Goal: Information Seeking & Learning: Check status

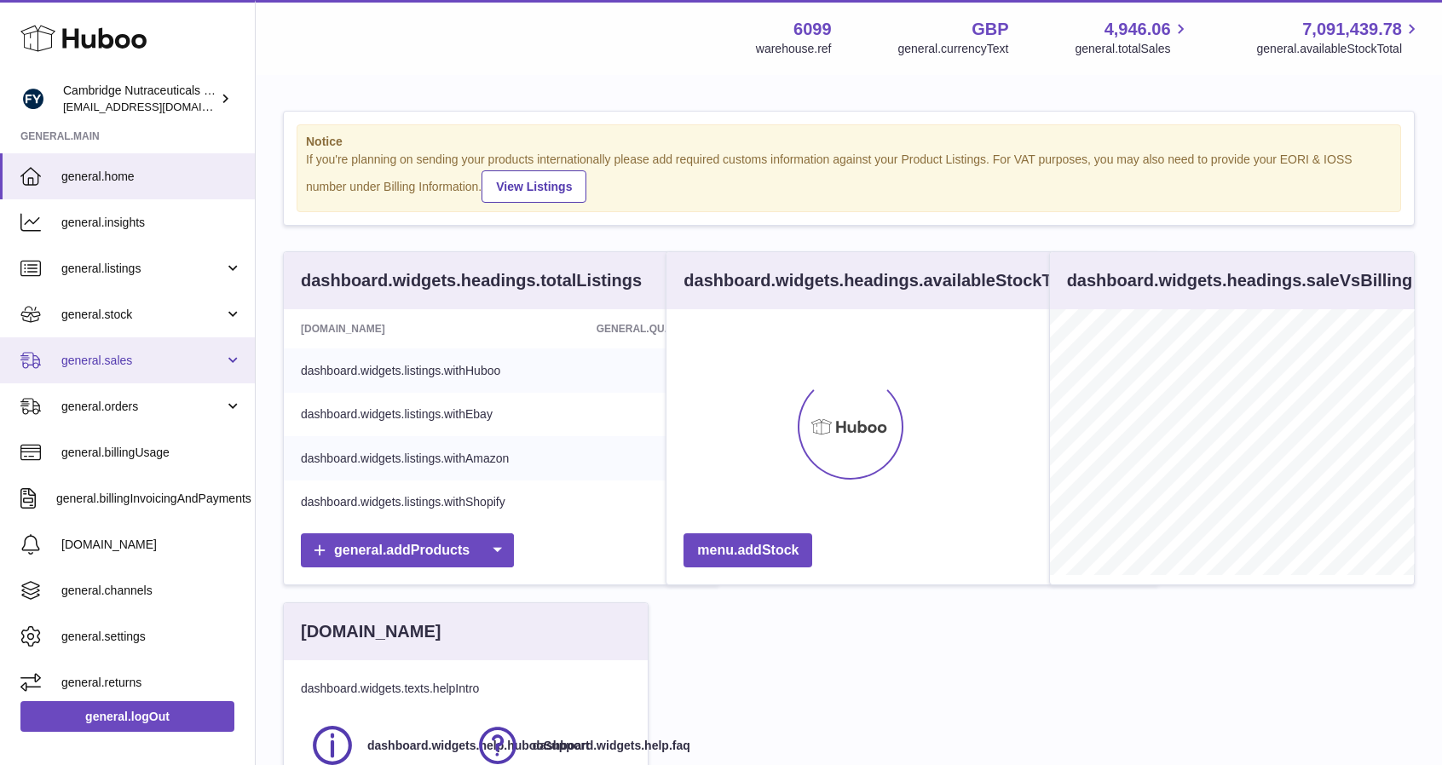
scroll to position [266, 365]
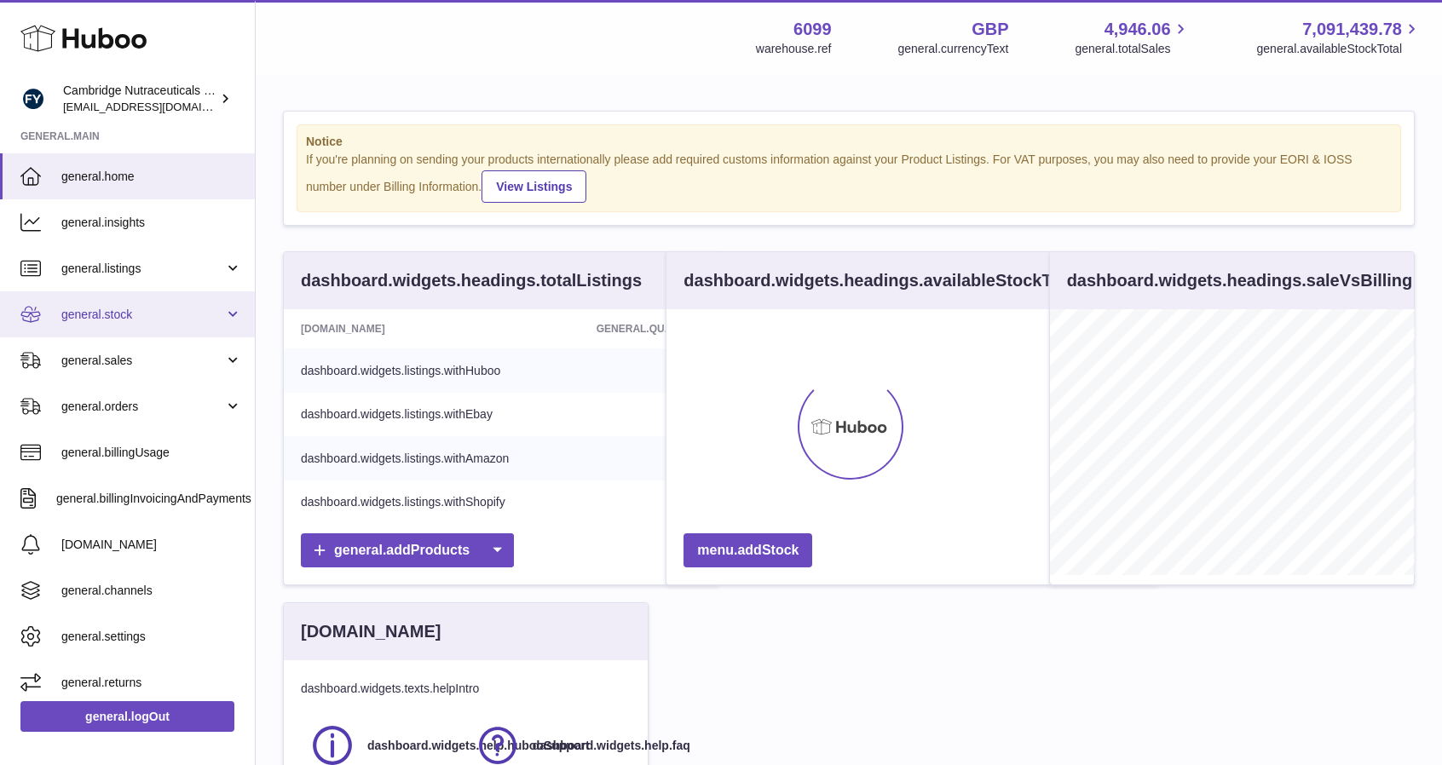
click at [116, 316] on span "general.stock" at bounding box center [142, 315] width 163 height 16
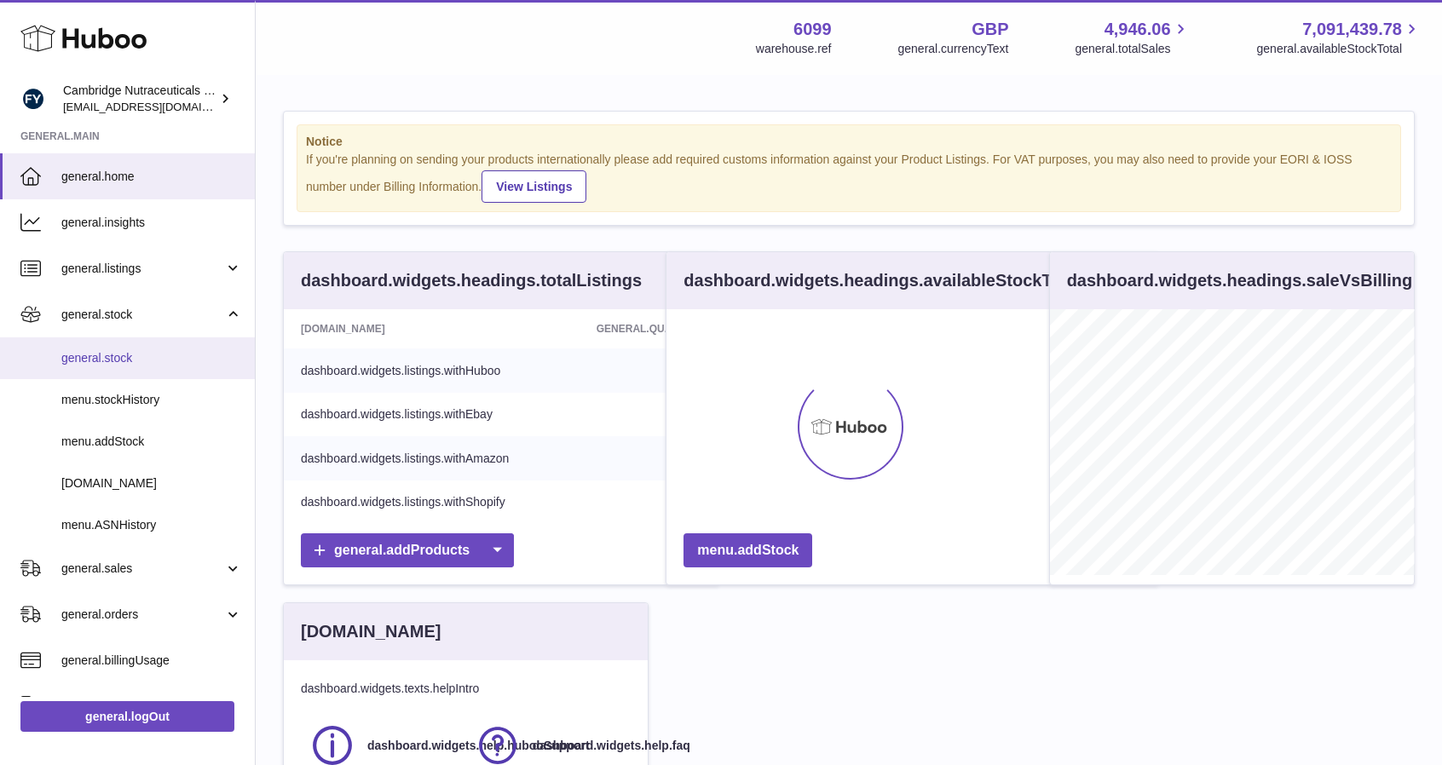
click at [169, 360] on span "general.stock" at bounding box center [151, 358] width 181 height 16
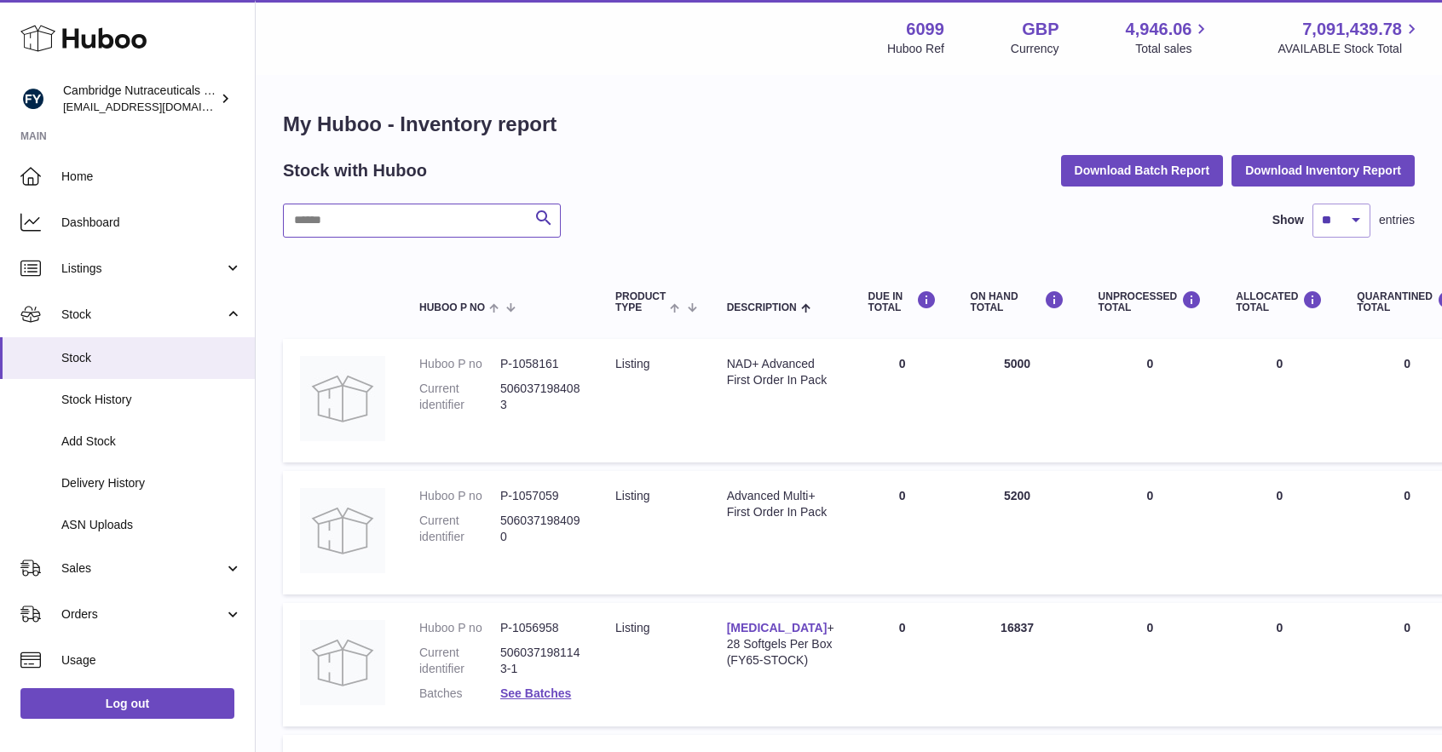
click at [452, 210] on input "text" at bounding box center [422, 221] width 278 height 34
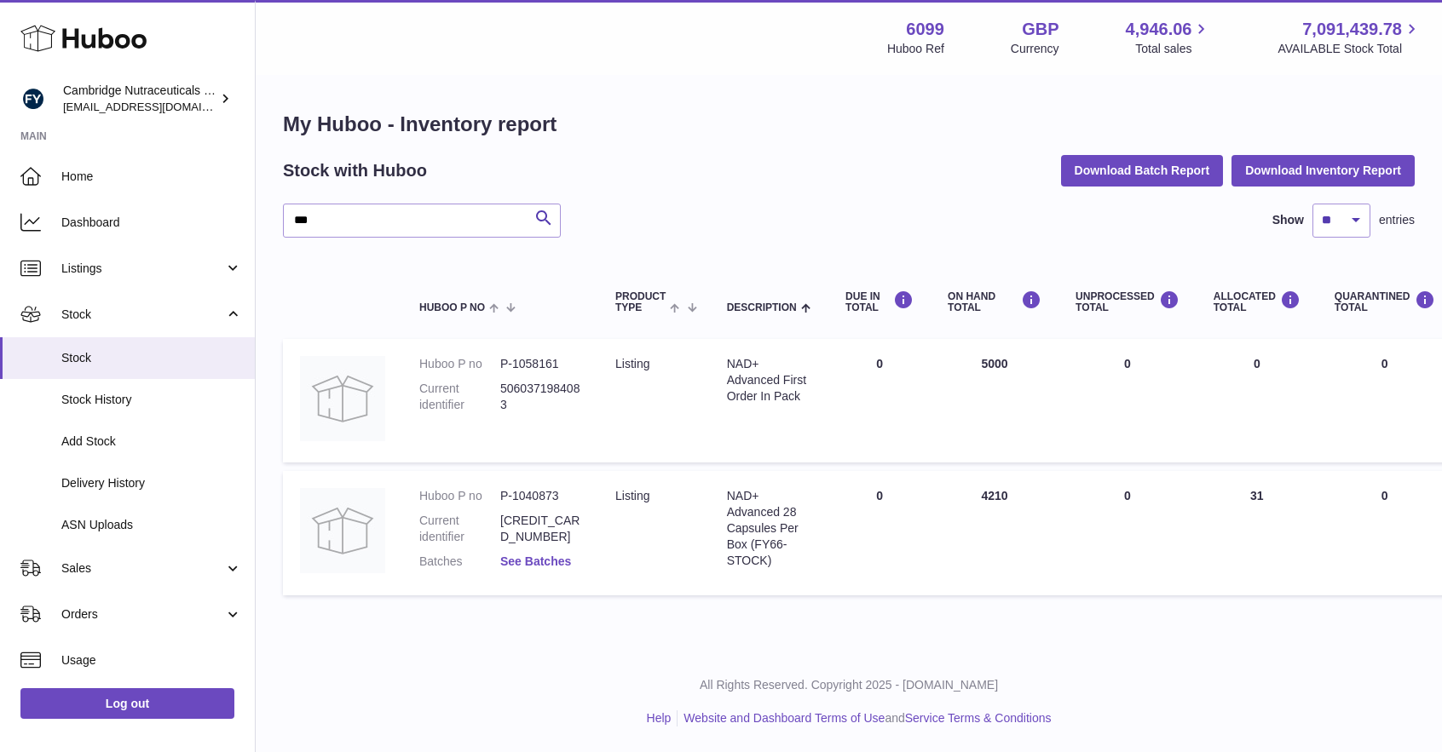
click at [536, 560] on link "See Batches" at bounding box center [535, 562] width 71 height 14
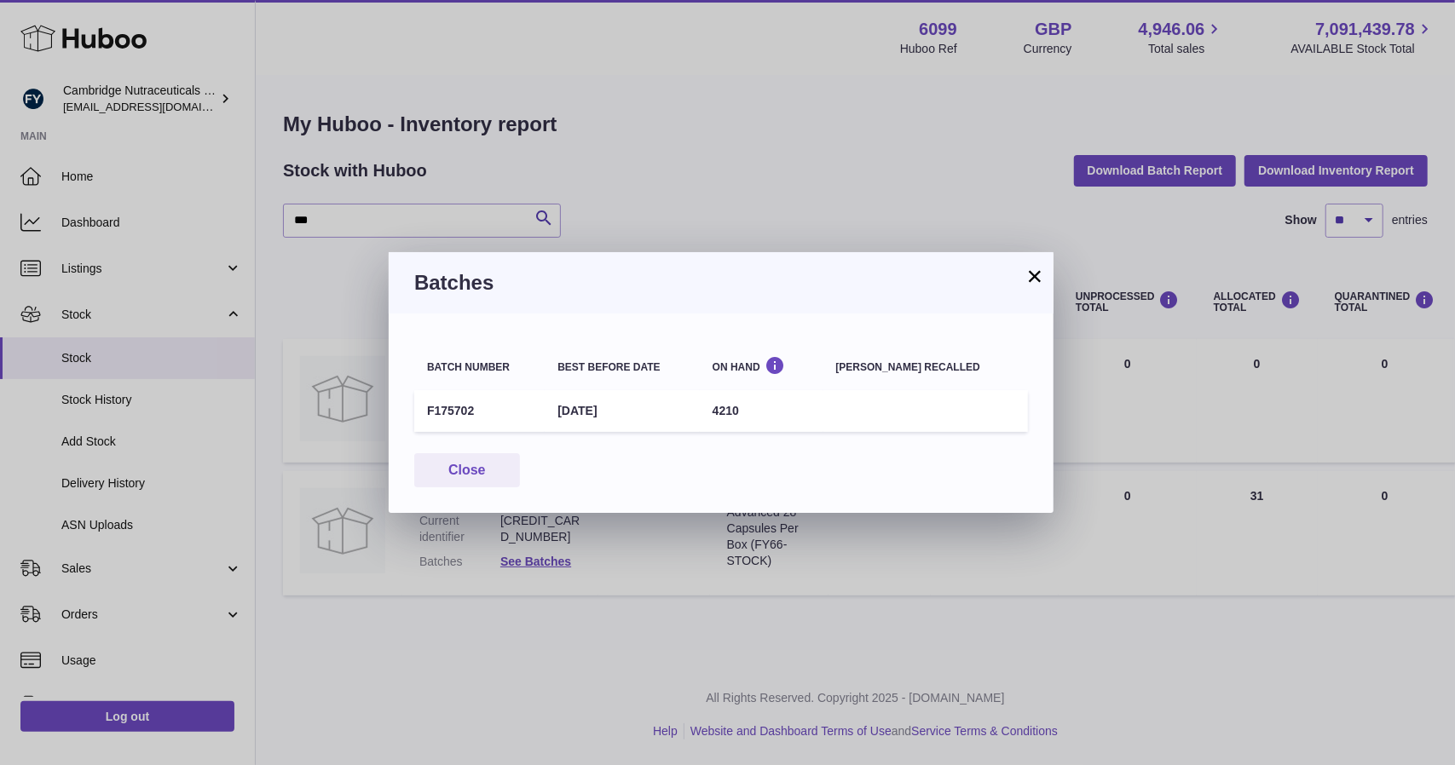
click at [1038, 270] on button "×" at bounding box center [1034, 276] width 20 height 20
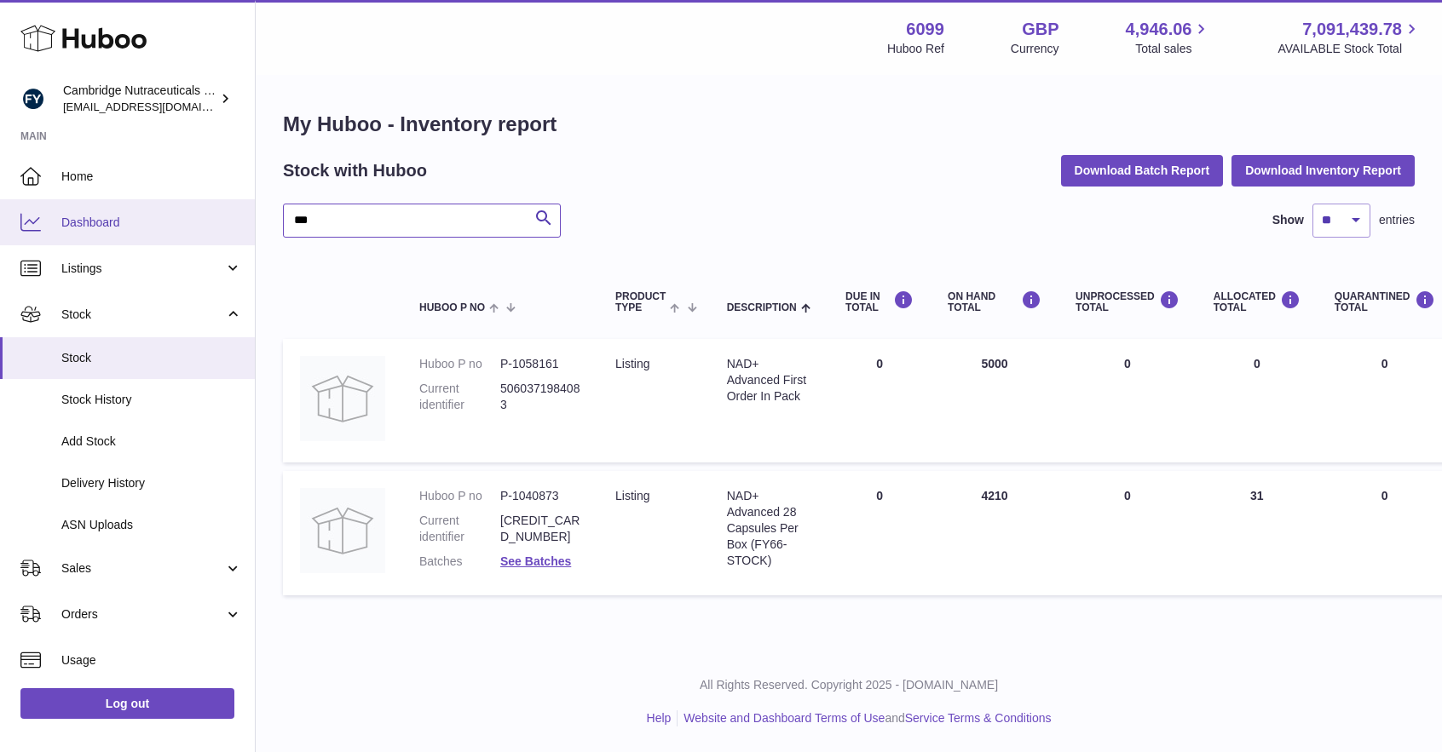
drag, startPoint x: 395, startPoint y: 222, endPoint x: 0, endPoint y: 212, distance: 395.5
click at [0, 215] on div "Huboo Cambridge Nutraceuticals Ltd huboo@camnutra.com Main Home Dashboard Listi…" at bounding box center [721, 376] width 1442 height 752
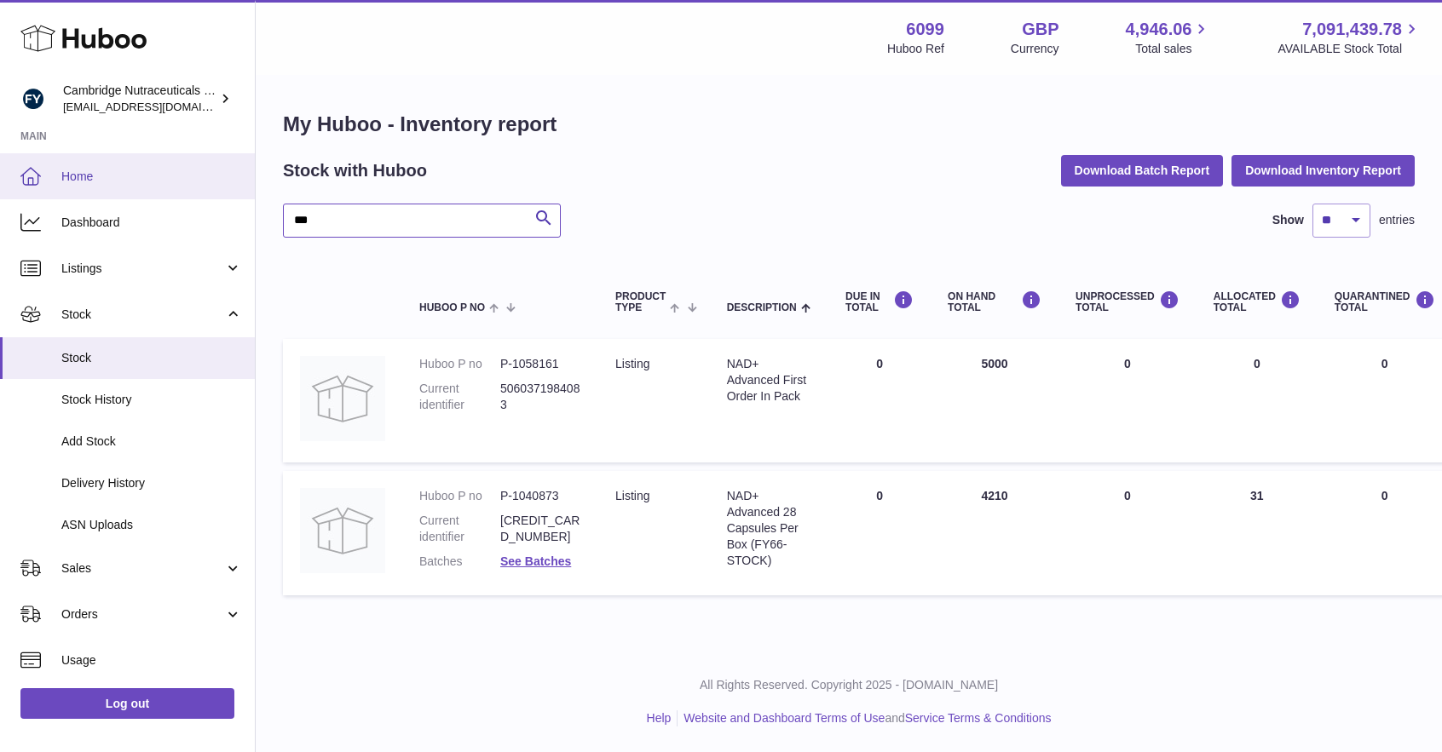
type input "***"
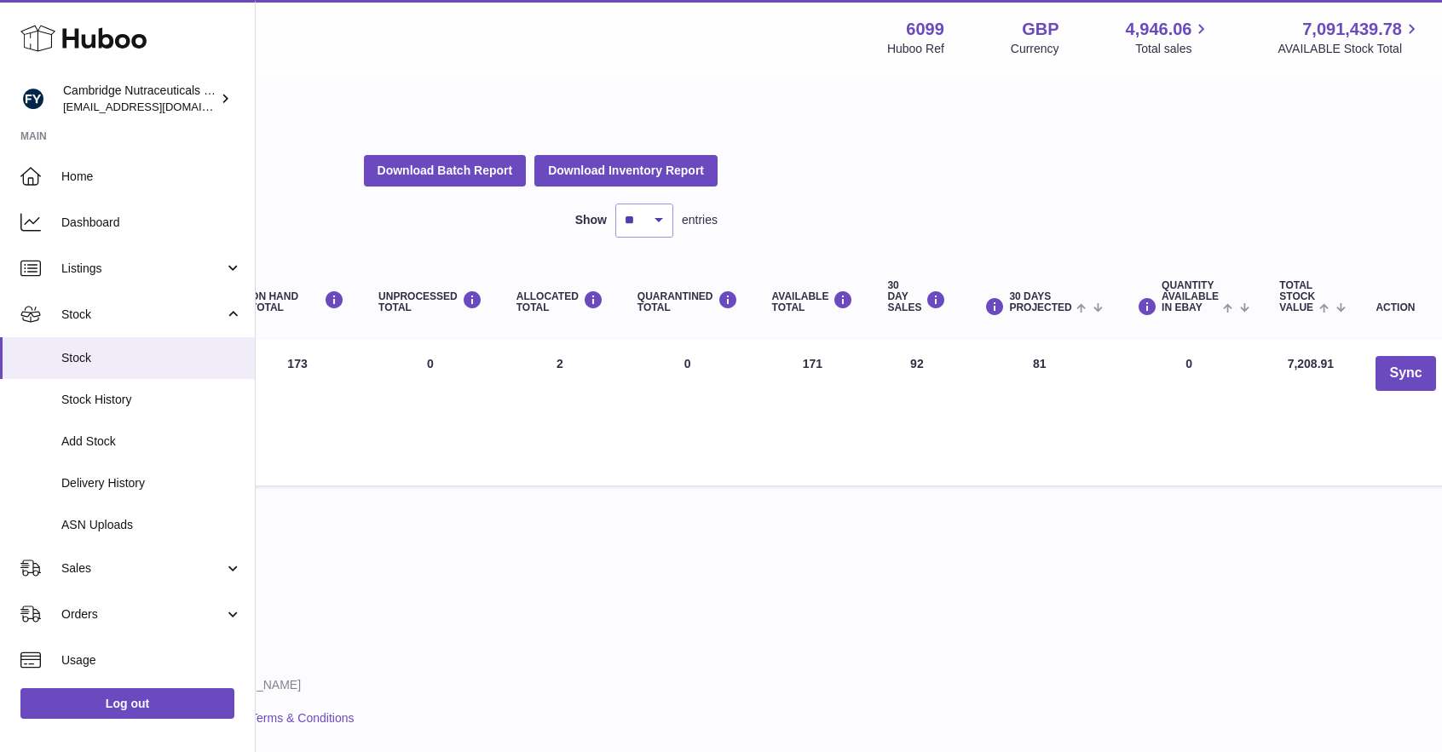
scroll to position [0, 699]
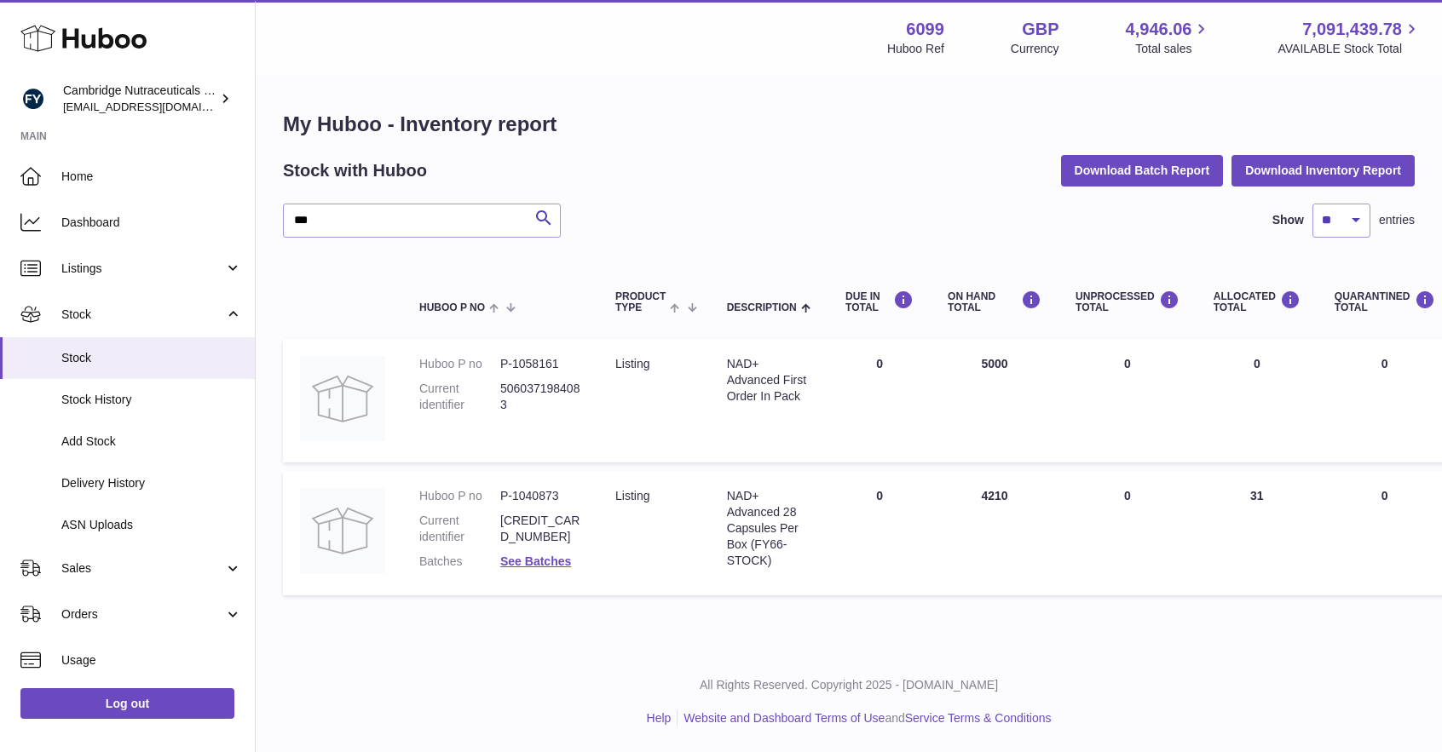
click at [547, 571] on dl "Huboo P no P-1040873 Current identifier 5060371984021 Batches See Batches" at bounding box center [500, 533] width 162 height 90
click at [546, 565] on link "See Batches" at bounding box center [535, 562] width 71 height 14
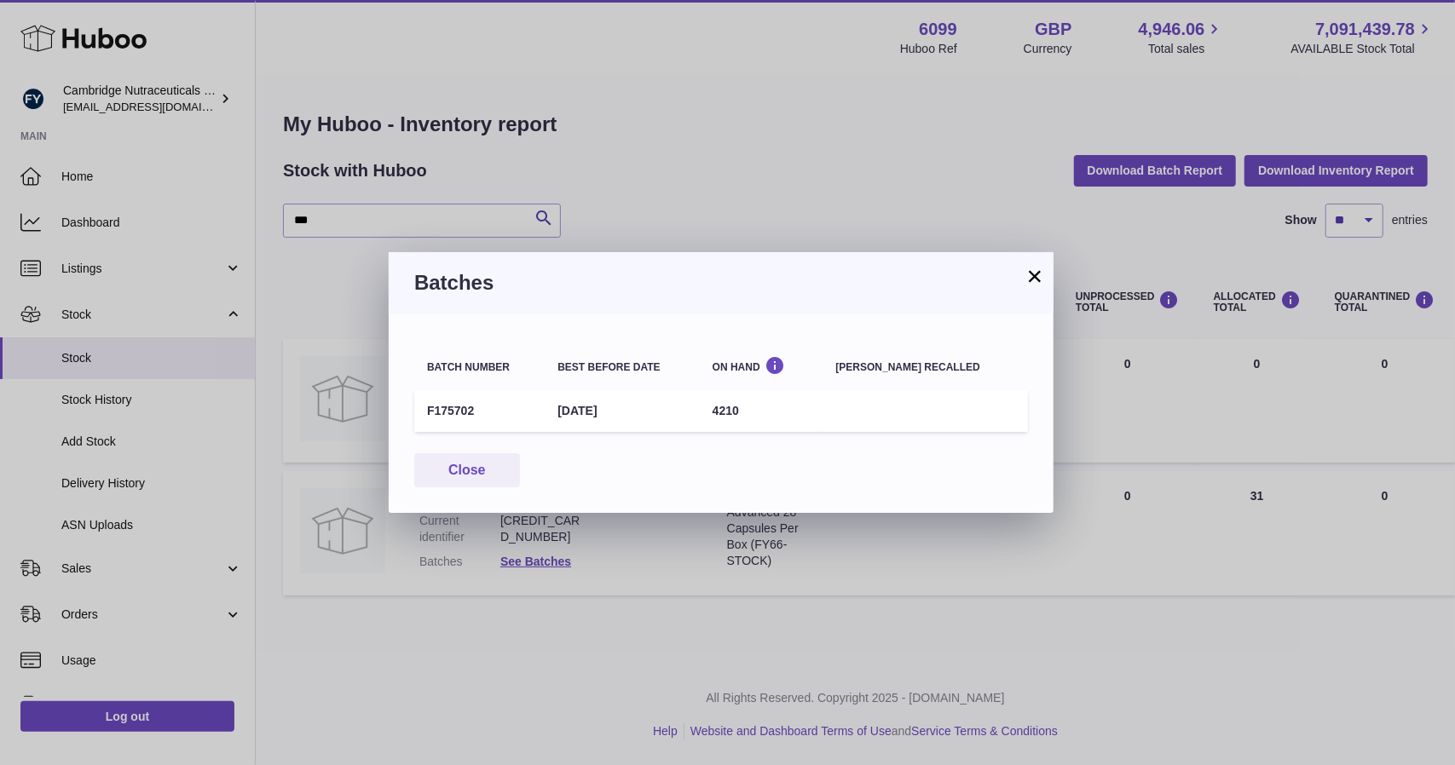
click at [1035, 284] on button "×" at bounding box center [1034, 276] width 20 height 20
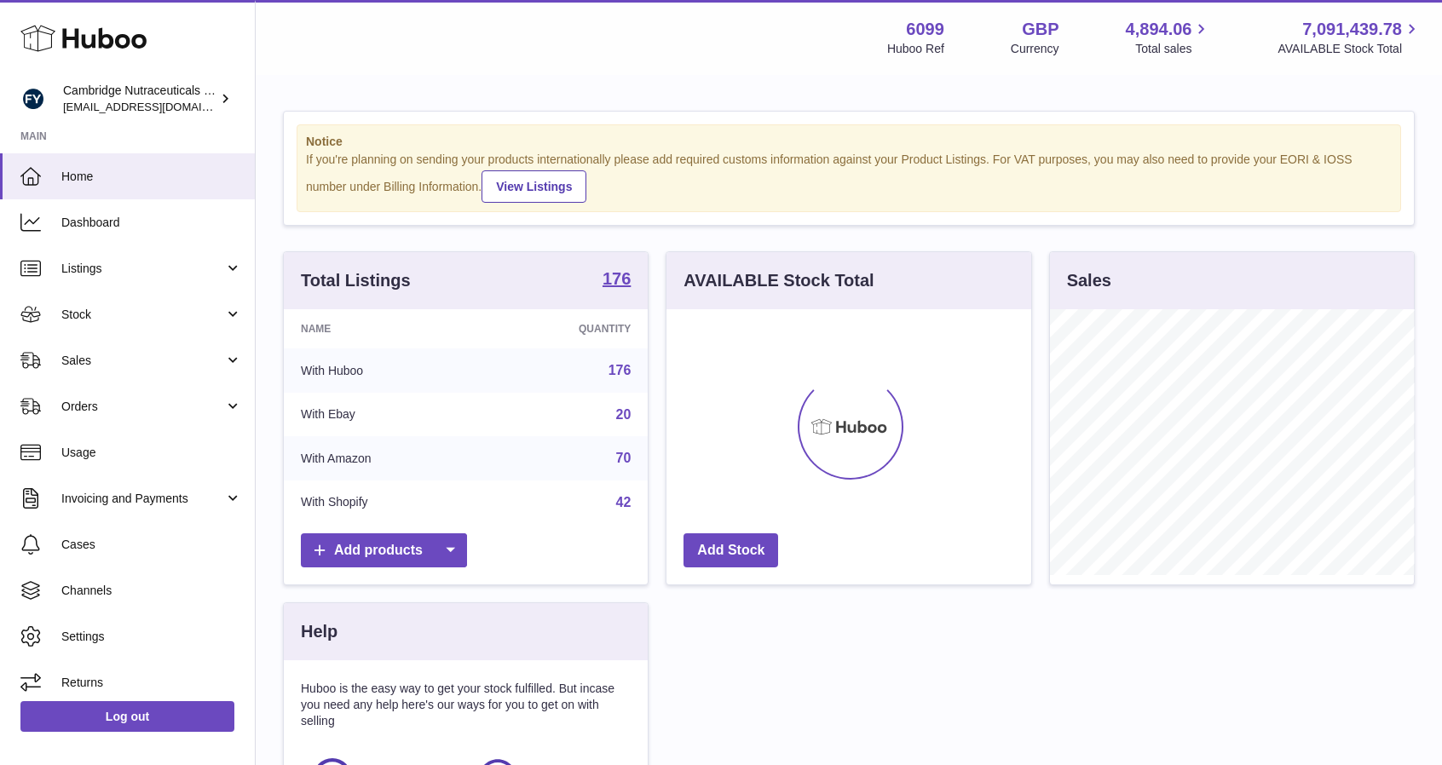
scroll to position [266, 365]
click at [131, 319] on span "Stock" at bounding box center [142, 315] width 163 height 16
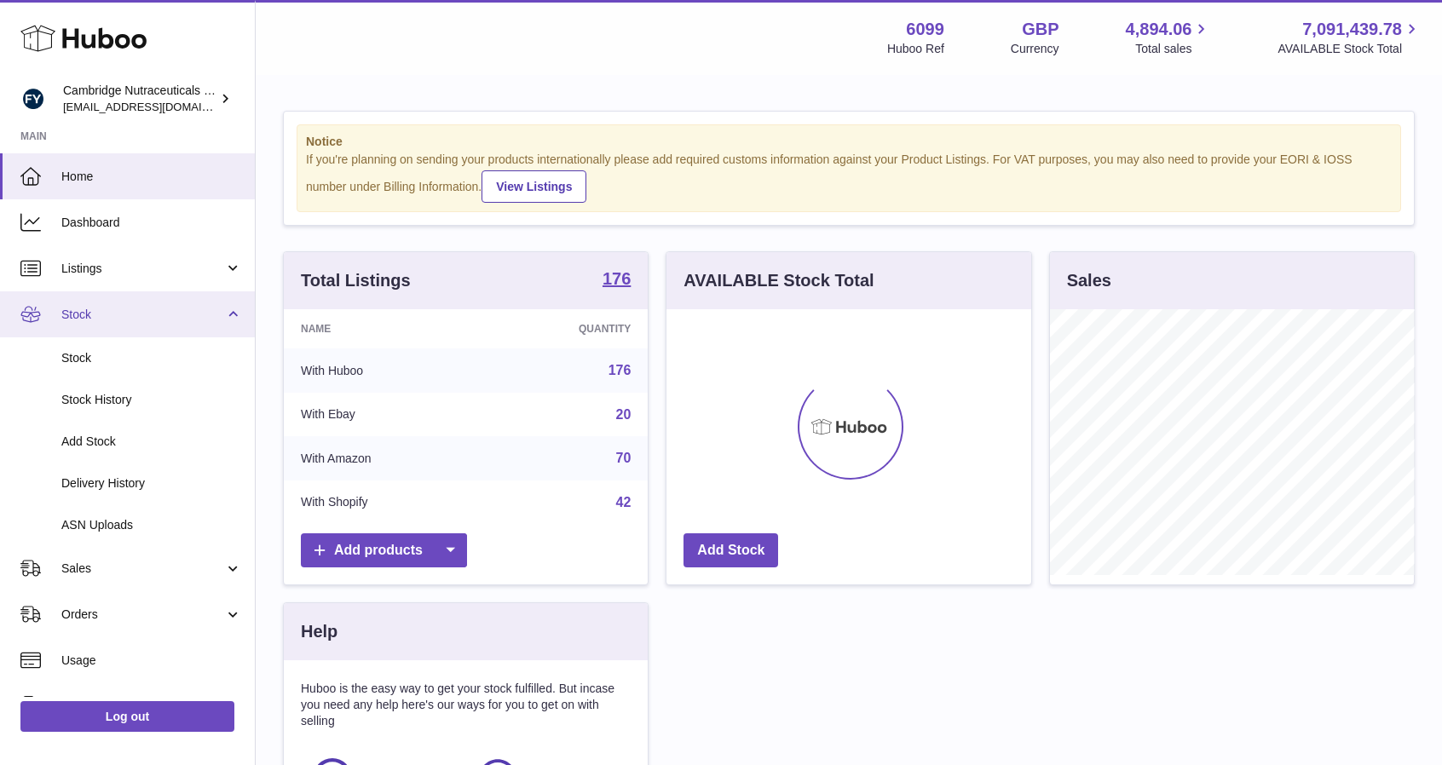
click at [126, 323] on link "Stock" at bounding box center [127, 314] width 255 height 46
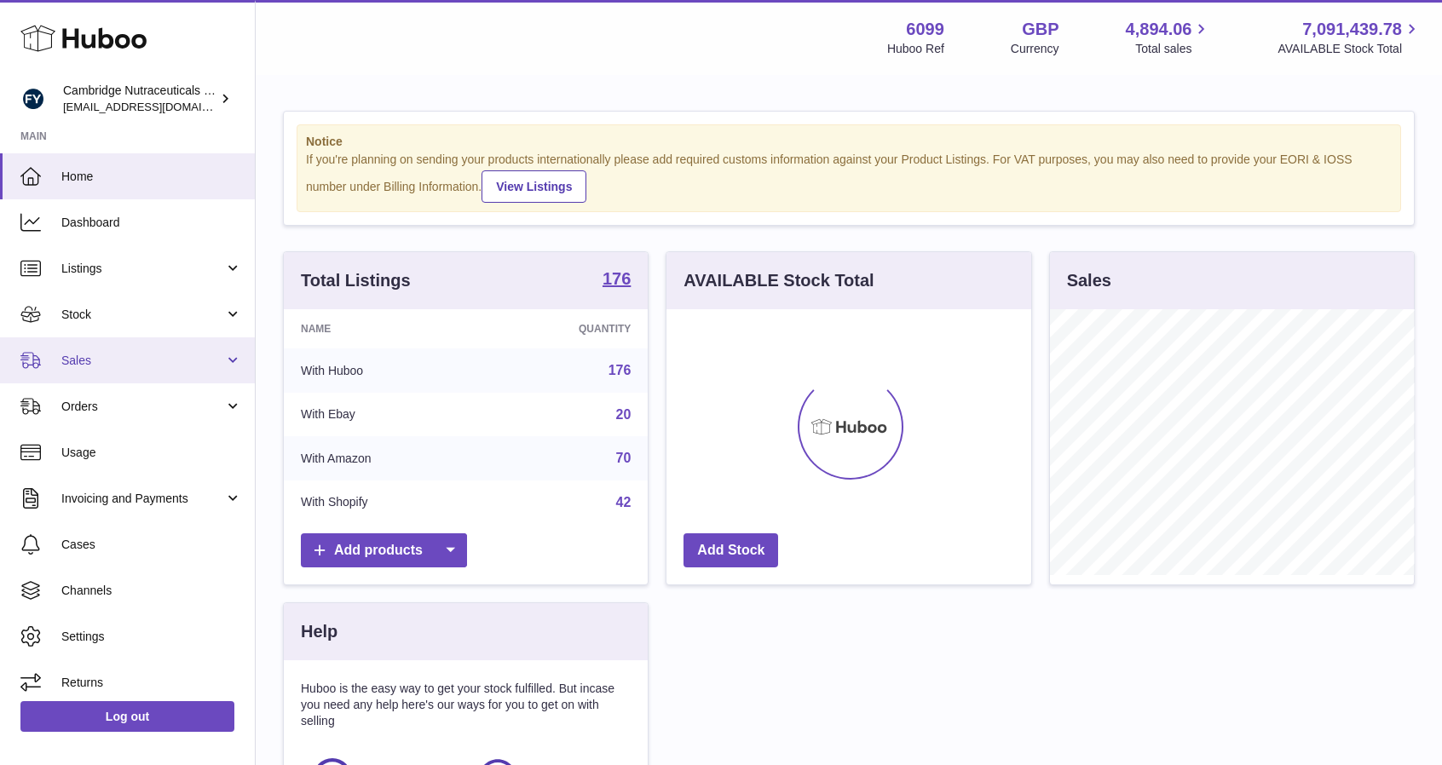
click at [111, 346] on link "Sales" at bounding box center [127, 360] width 255 height 46
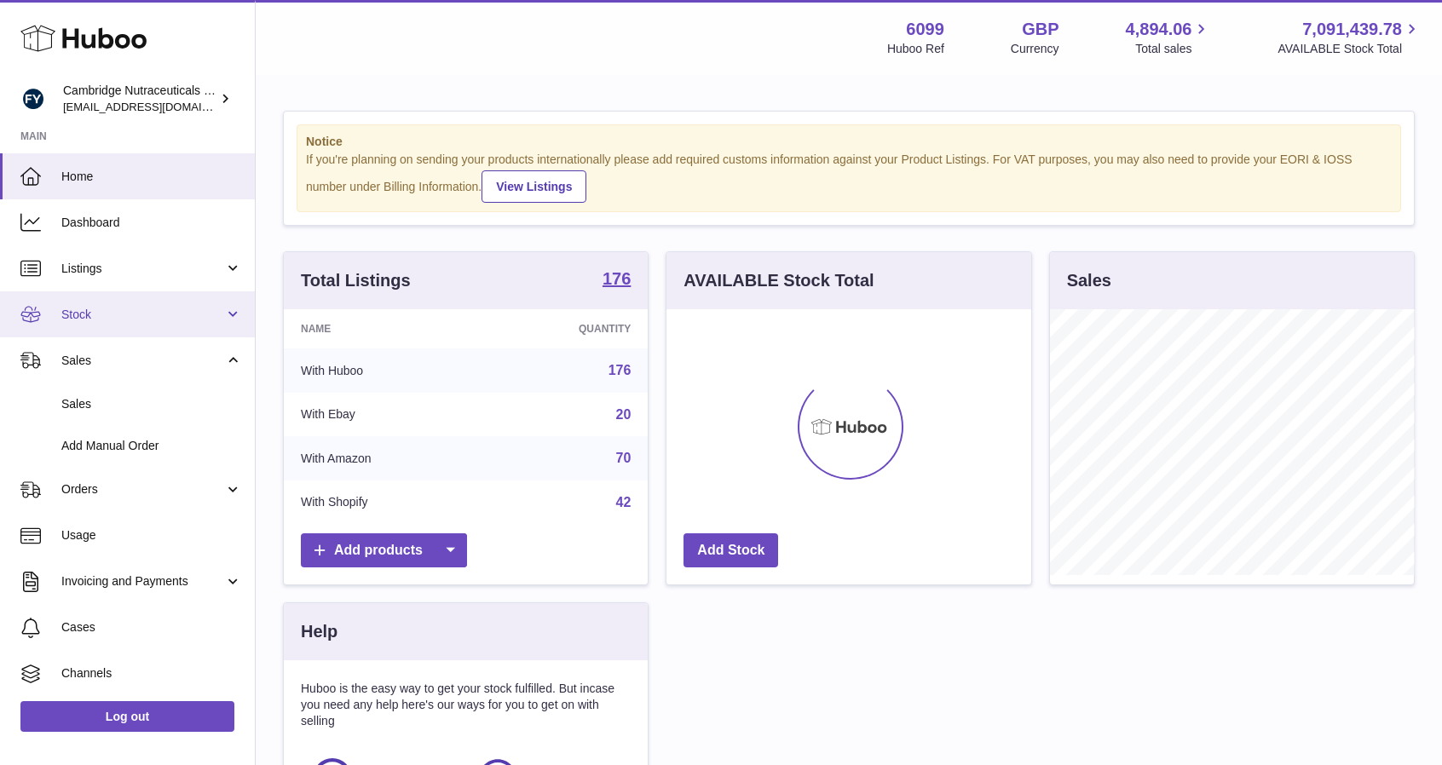
click at [111, 325] on link "Stock" at bounding box center [127, 314] width 255 height 46
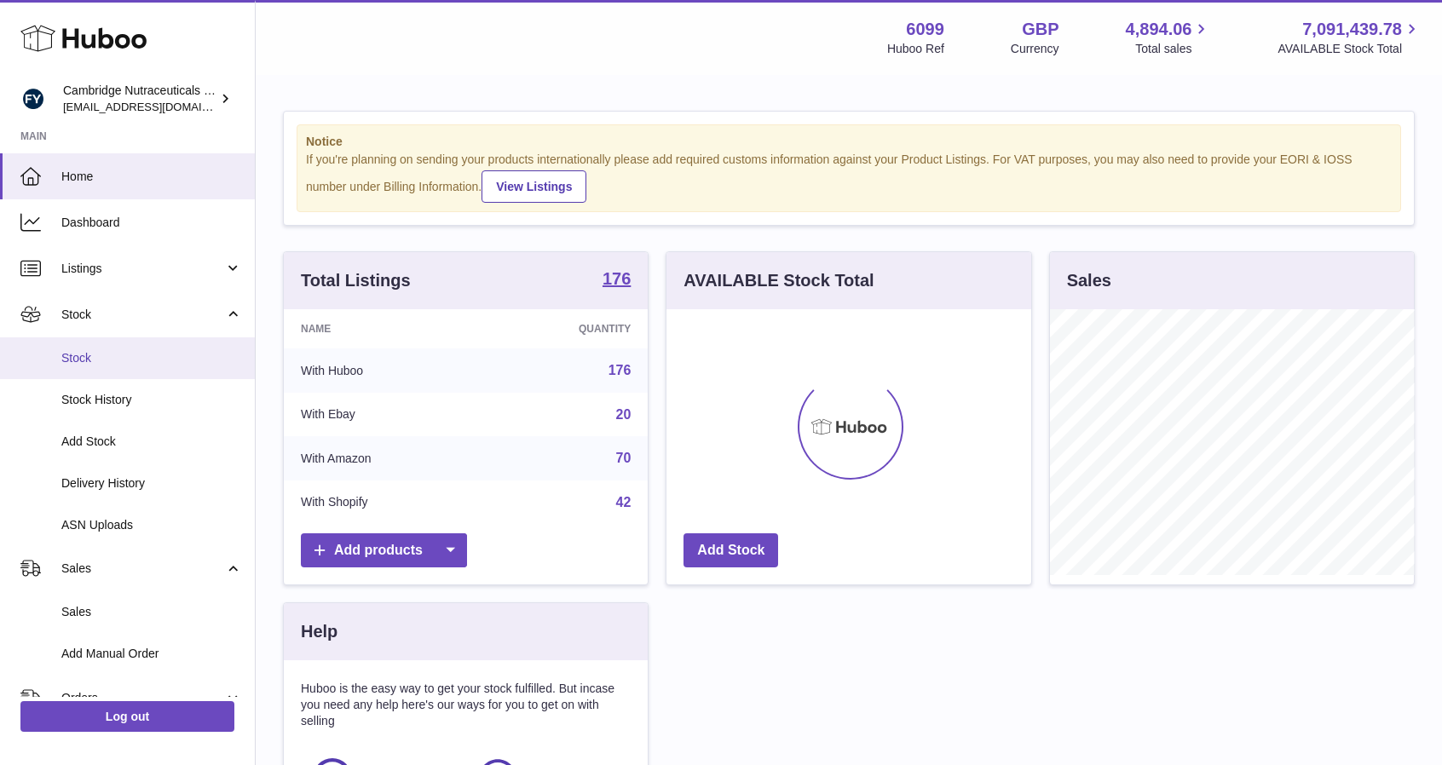
click at [108, 372] on link "Stock" at bounding box center [127, 358] width 255 height 42
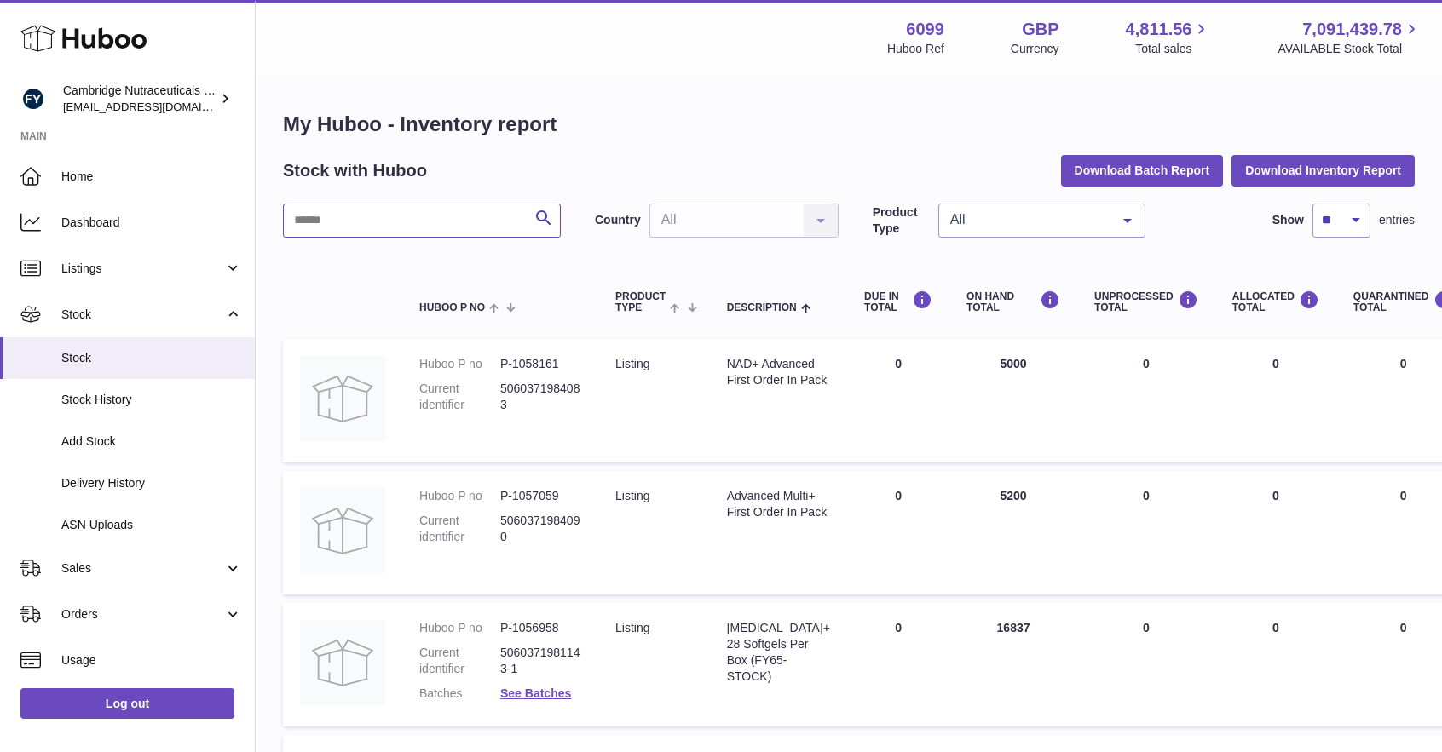
click at [448, 214] on input "text" at bounding box center [422, 221] width 278 height 34
type input "***"
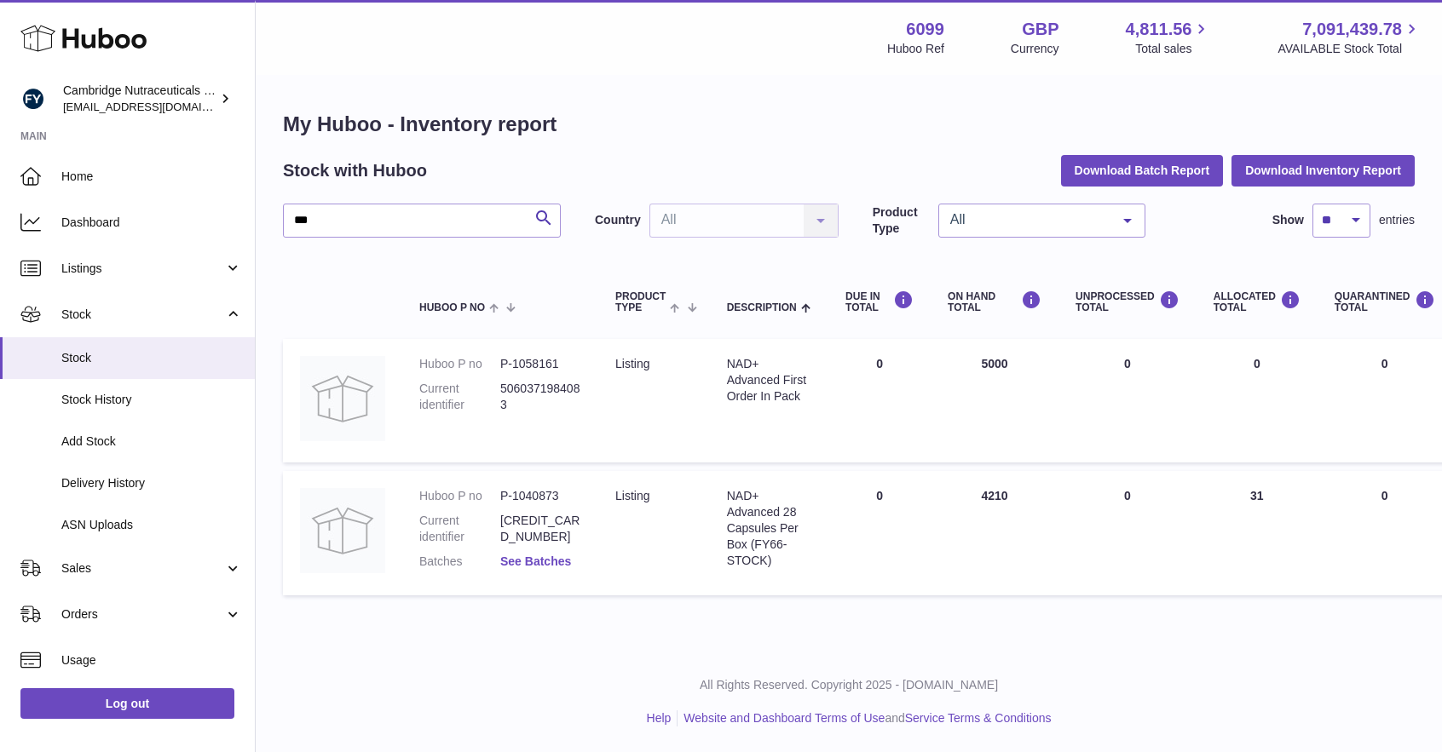
click at [542, 567] on link "See Batches" at bounding box center [535, 562] width 71 height 14
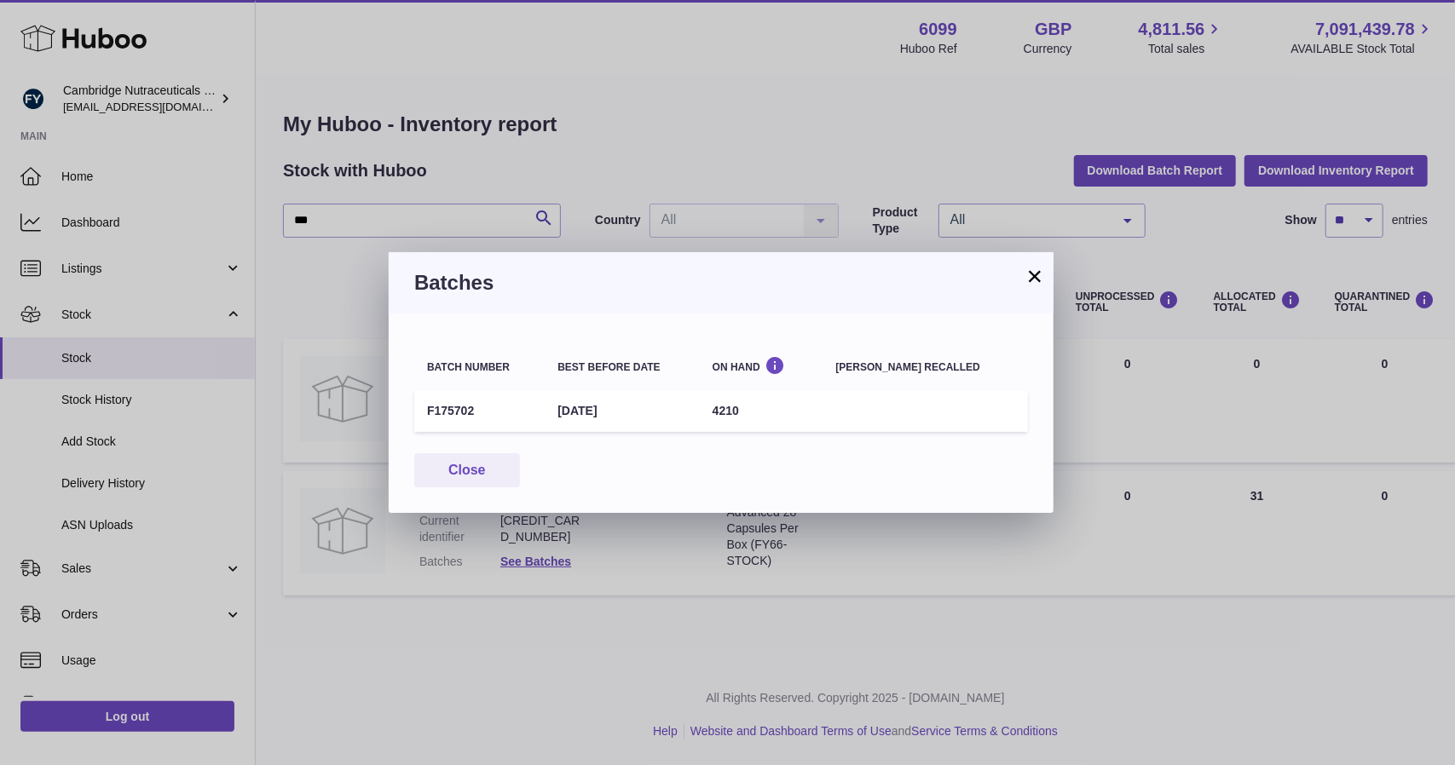
click at [1035, 276] on button "×" at bounding box center [1034, 276] width 20 height 20
